Goal: Transaction & Acquisition: Purchase product/service

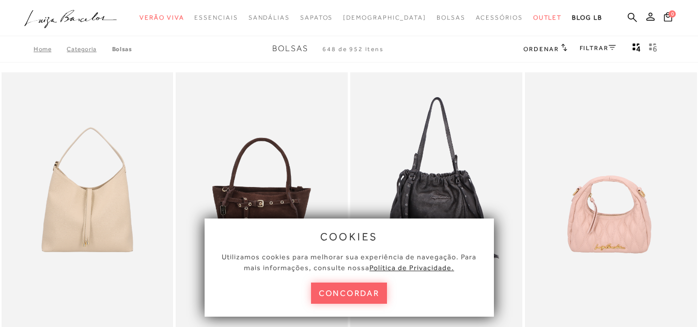
click at [359, 291] on button "concordar" at bounding box center [349, 293] width 76 height 21
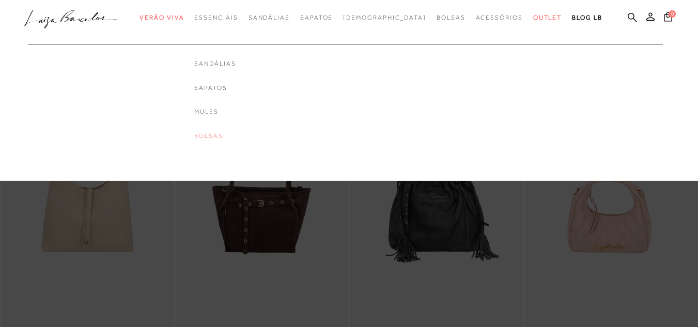
click at [236, 133] on link "Bolsas" at bounding box center [214, 136] width 41 height 9
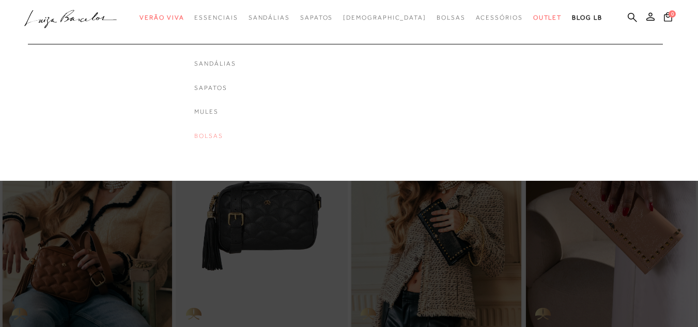
click at [236, 134] on link "Bolsas" at bounding box center [214, 136] width 41 height 9
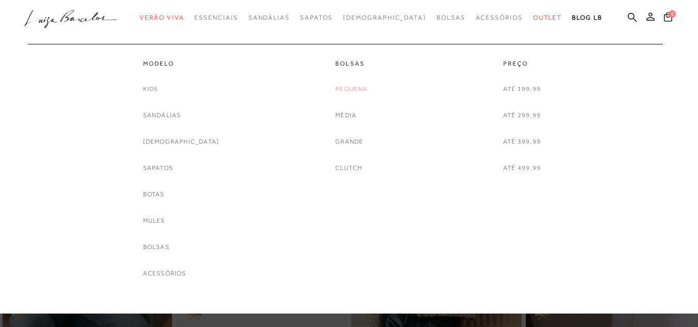
click at [353, 89] on link "Pequena" at bounding box center [351, 89] width 32 height 11
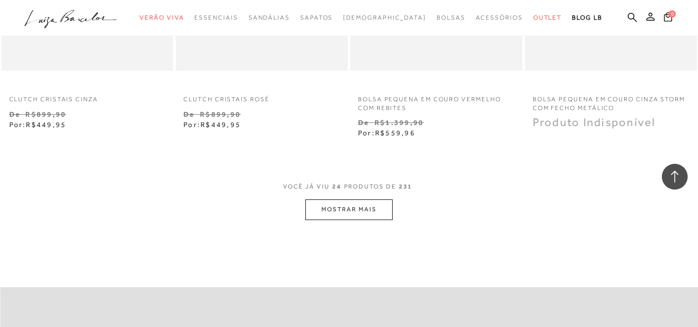
scroll to position [1982, 0]
